Goal: Find specific page/section: Find specific page/section

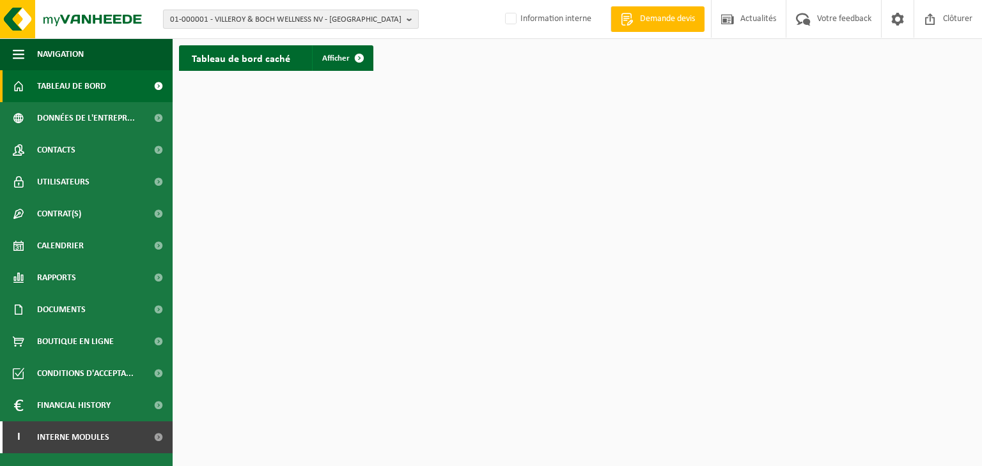
click at [224, 17] on span "01-000001 - VILLEROY & BOCH WELLNESS NV - ROESELARE" at bounding box center [285, 19] width 231 height 19
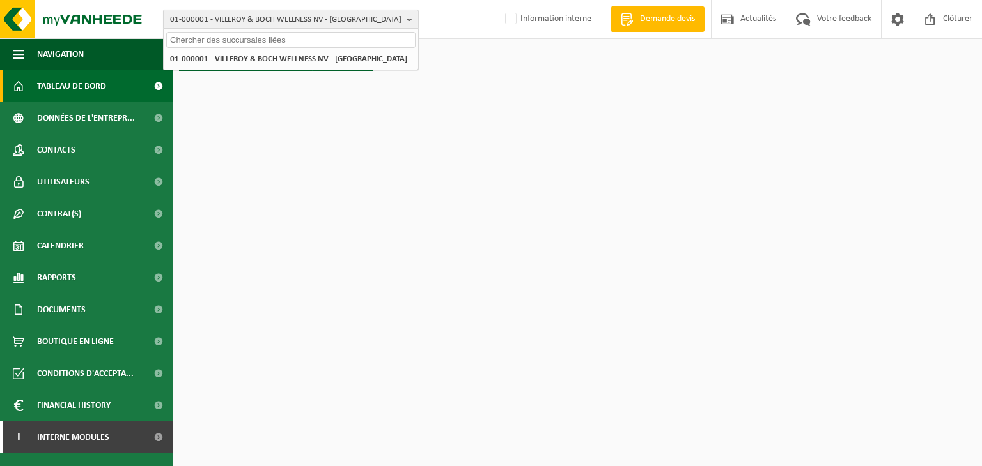
paste input "02-009190"
type input "02-009190"
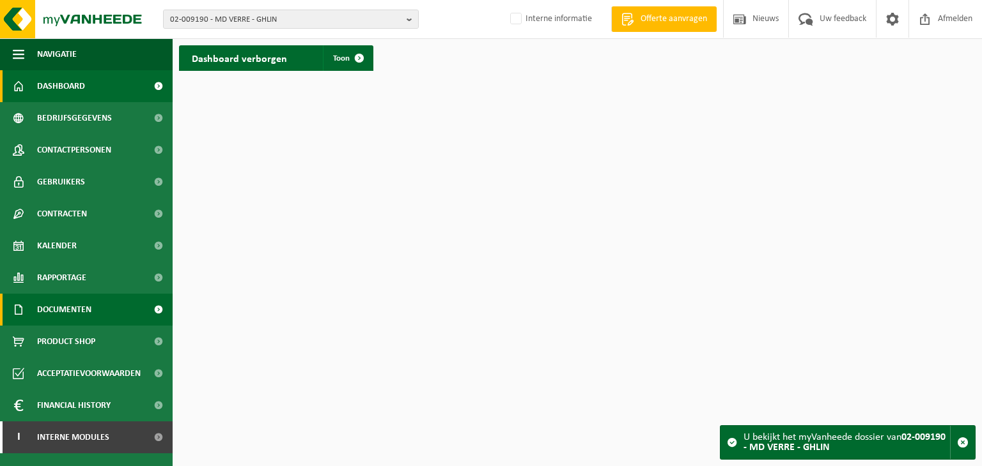
click at [86, 310] on span "Documenten" at bounding box center [64, 310] width 54 height 32
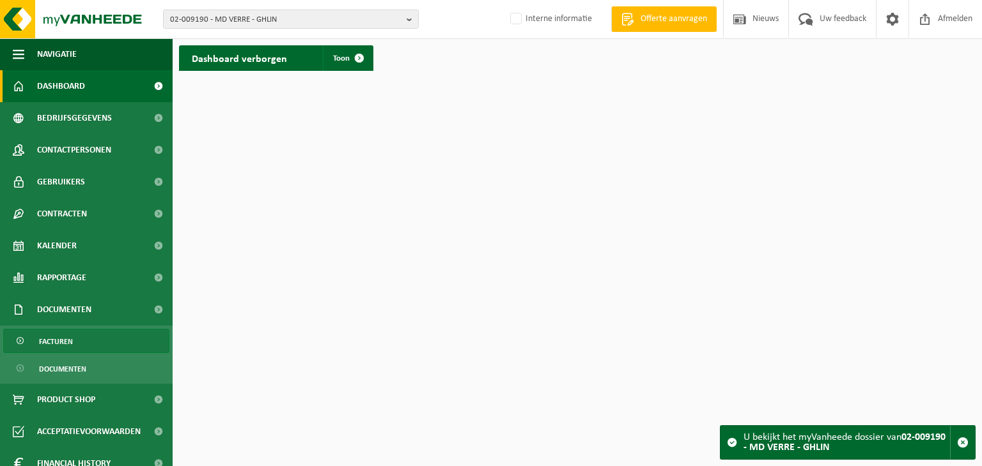
click at [87, 343] on link "Facturen" at bounding box center [86, 341] width 166 height 24
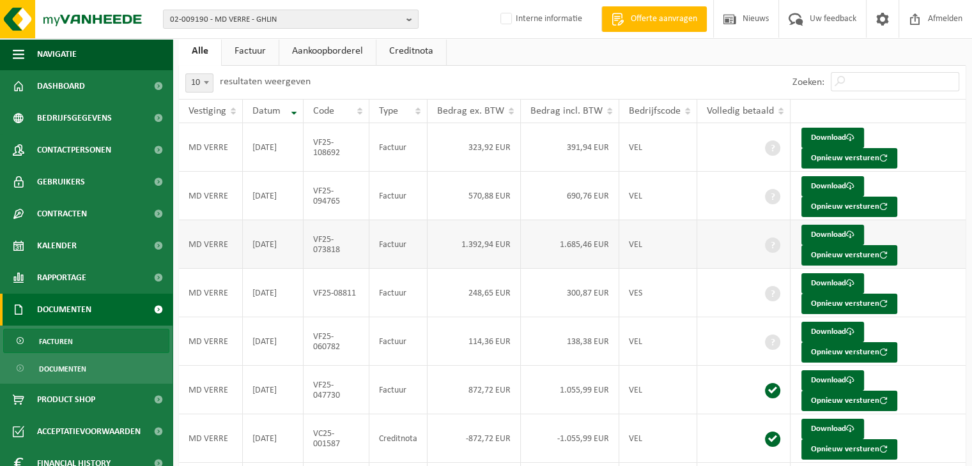
scroll to position [64, 0]
